Goal: Task Accomplishment & Management: Use online tool/utility

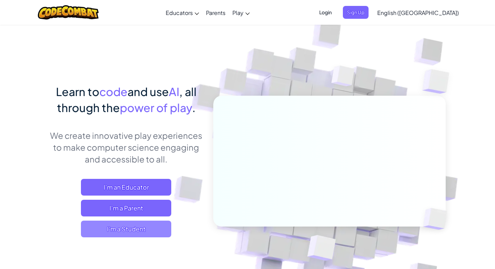
click at [154, 222] on span "I'm a Student" at bounding box center [126, 228] width 90 height 17
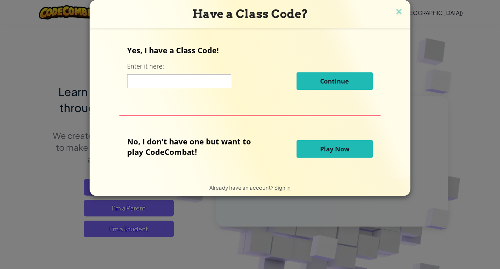
click at [220, 84] on input at bounding box center [179, 81] width 104 height 14
click at [335, 150] on span "Play Now" at bounding box center [334, 149] width 29 height 8
click at [336, 150] on span "Play Now" at bounding box center [334, 149] width 29 height 8
click at [337, 150] on span "Play Now" at bounding box center [334, 149] width 29 height 8
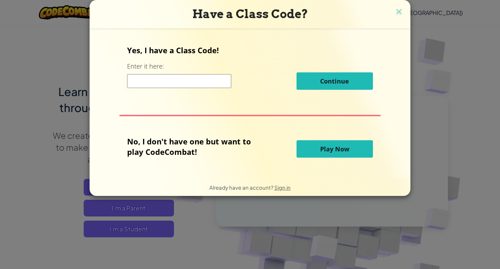
click at [232, 152] on p "No, I don't have one but want to play CodeCombat!" at bounding box center [194, 146] width 134 height 21
click at [209, 147] on p "No, I don't have one but want to play CodeCombat!" at bounding box center [194, 146] width 134 height 21
drag, startPoint x: 312, startPoint y: 150, endPoint x: 330, endPoint y: 149, distance: 18.1
click at [322, 149] on button "Play Now" at bounding box center [335, 148] width 76 height 17
click at [330, 149] on span "Play Now" at bounding box center [334, 149] width 29 height 8
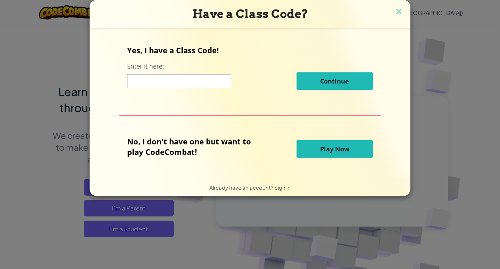
click at [331, 149] on span "Play Now" at bounding box center [334, 149] width 29 height 8
click at [335, 149] on span "Play Now" at bounding box center [334, 149] width 29 height 8
drag, startPoint x: 251, startPoint y: 159, endPoint x: 497, endPoint y: 41, distance: 273.2
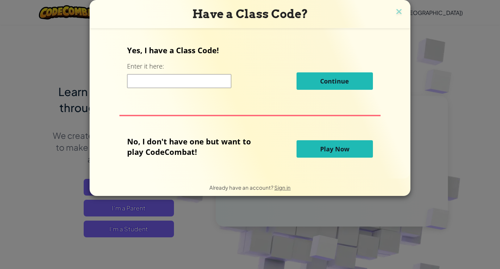
click at [310, 143] on div "No, I don't have one but want to play CodeCombat! Play Now" at bounding box center [250, 149] width 246 height 26
click at [500, 32] on div "Have a Class Code? Yes, I have a Class Code! Enter it here: Continue No, I don'…" at bounding box center [250, 134] width 500 height 269
drag, startPoint x: 471, startPoint y: 39, endPoint x: 469, endPoint y: 42, distance: 3.6
click at [471, 40] on div "Have a Class Code? Yes, I have a Class Code! Enter it here: Continue No, I don'…" at bounding box center [250, 134] width 500 height 269
click at [463, 59] on div "Have a Class Code? Yes, I have a Class Code! Enter it here: Continue No, I don'…" at bounding box center [250, 134] width 500 height 269
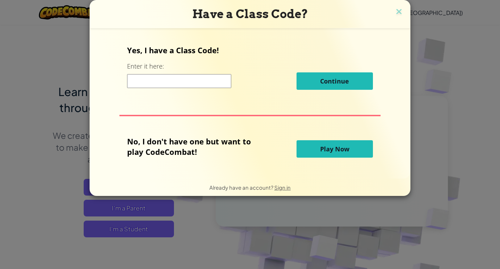
click at [459, 66] on div "Have a Class Code? Yes, I have a Class Code! Enter it here: Continue No, I don'…" at bounding box center [250, 134] width 500 height 269
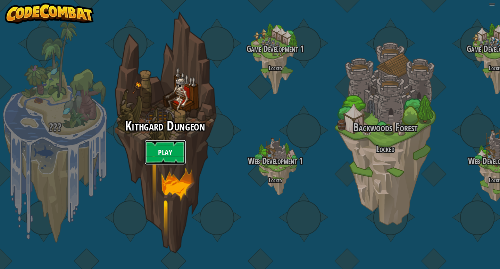
click at [174, 165] on link "Play" at bounding box center [166, 152] width 42 height 25
click at [172, 161] on link "Play" at bounding box center [166, 152] width 42 height 25
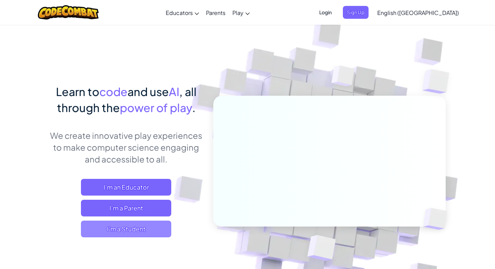
click at [123, 231] on span "I'm a Student" at bounding box center [126, 228] width 90 height 17
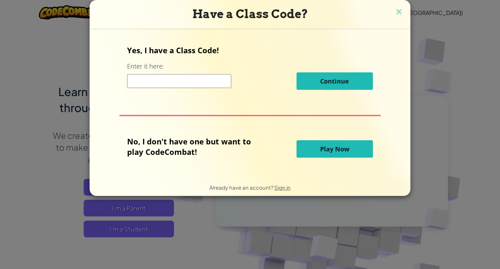
click at [327, 146] on span "Play Now" at bounding box center [334, 149] width 29 height 8
click at [326, 147] on span "Play Now" at bounding box center [334, 149] width 29 height 8
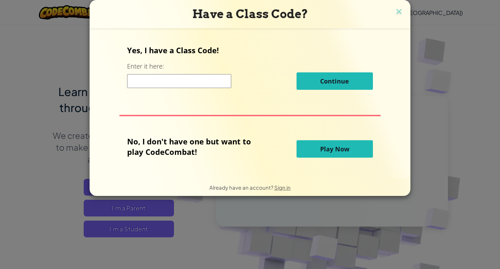
click at [326, 147] on span "Play Now" at bounding box center [334, 149] width 29 height 8
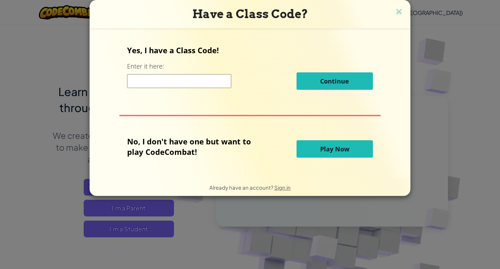
click at [344, 145] on span "Play Now" at bounding box center [334, 149] width 29 height 8
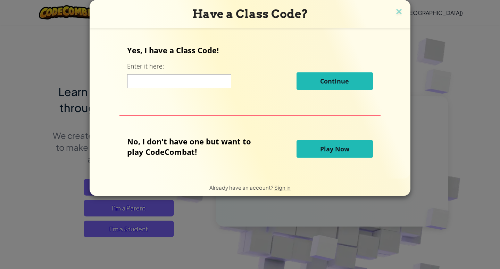
click at [344, 145] on span "Play Now" at bounding box center [334, 149] width 29 height 8
